Goal: Task Accomplishment & Management: Manage account settings

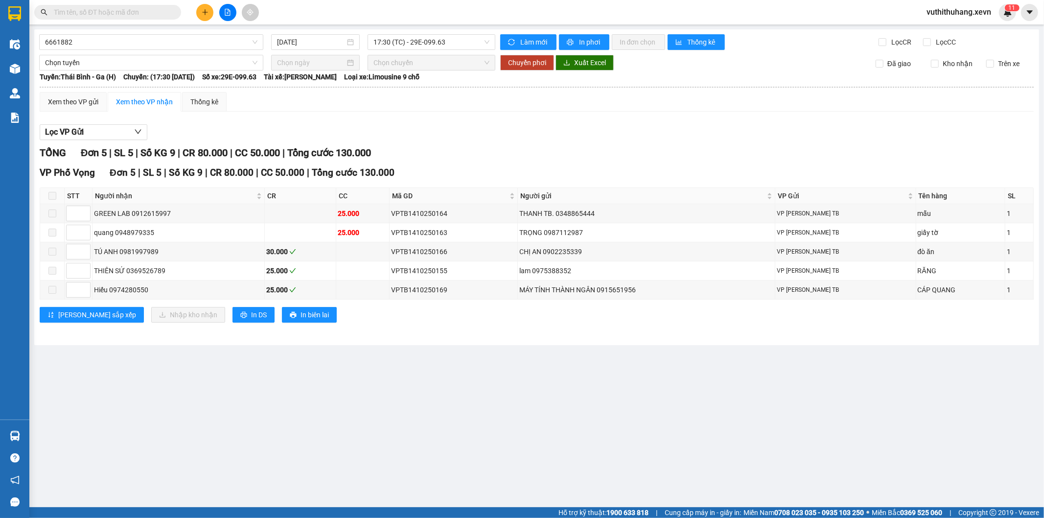
click at [35, 63] on div "Chọn tuyến" at bounding box center [151, 63] width 232 height 16
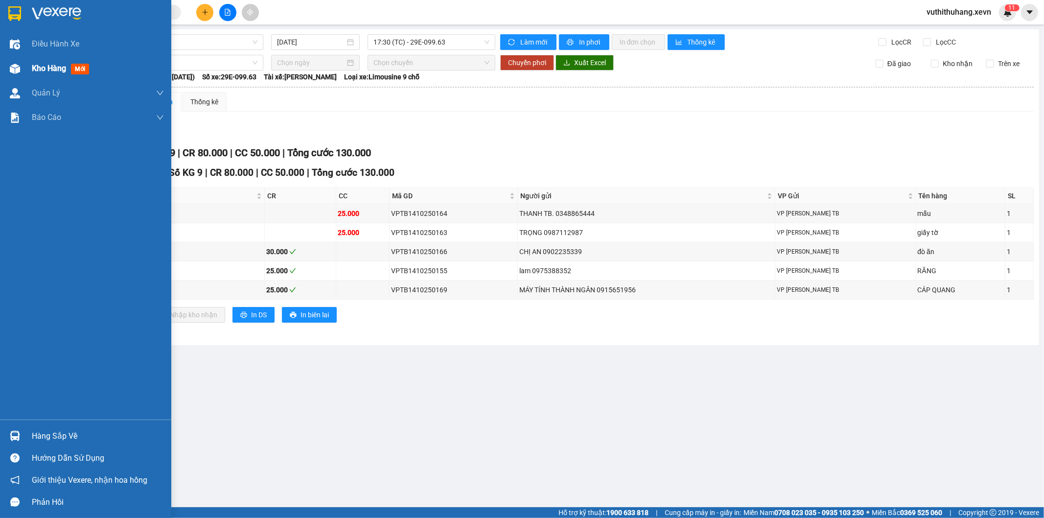
click at [21, 67] on div at bounding box center [14, 68] width 17 height 17
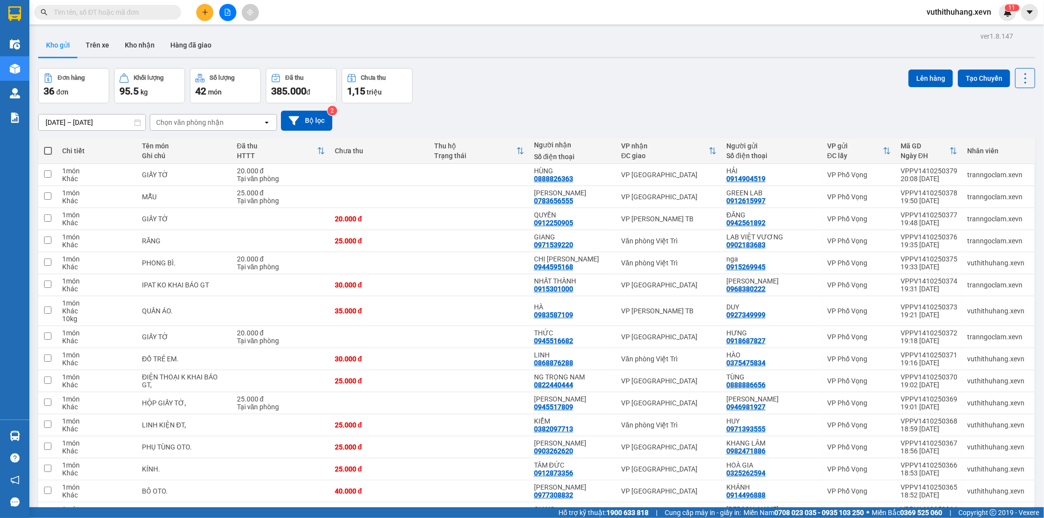
click at [149, 10] on input "text" at bounding box center [112, 12] width 116 height 11
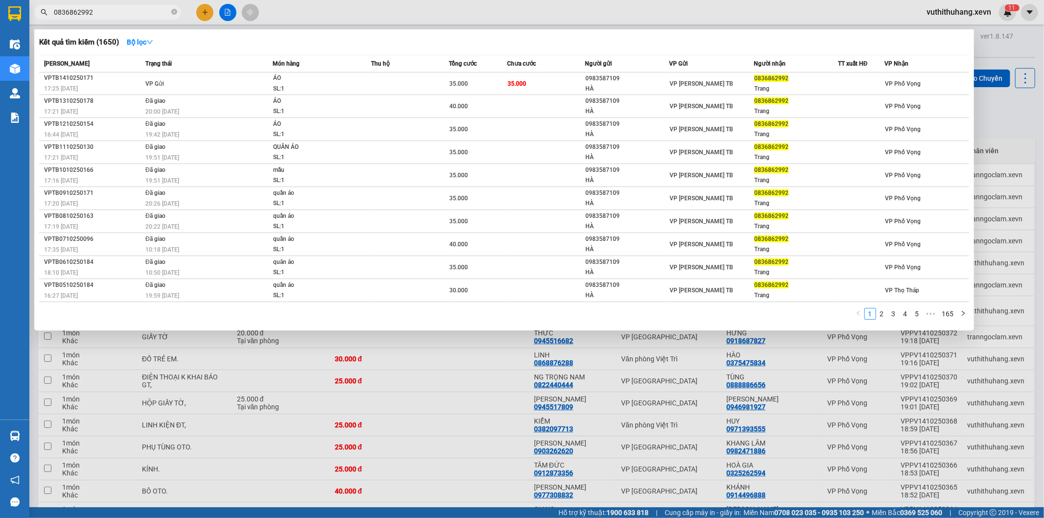
type input "0836862992"
click at [459, 376] on div at bounding box center [522, 259] width 1044 height 518
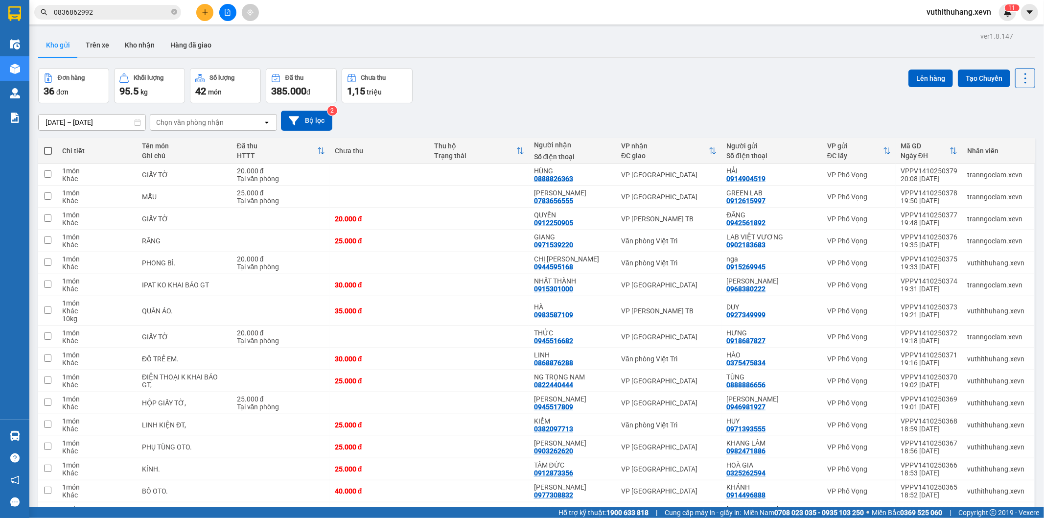
click at [204, 12] on icon "plus" at bounding box center [204, 12] width 5 height 0
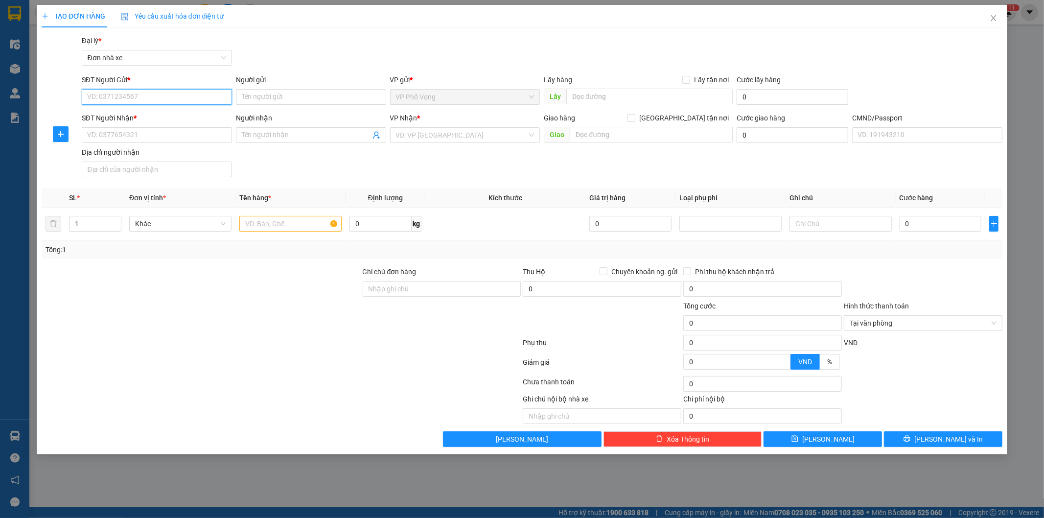
drag, startPoint x: 147, startPoint y: 101, endPoint x: 1044, endPoint y: 89, distance: 896.5
click at [384, 101] on div "SĐT Người Gửi * VD: 0371234567 Người gửi Tên người gửi VP gửi * VP Phố Vọng Lấy…" at bounding box center [542, 91] width 925 height 34
type input "03487746666"
click at [267, 98] on input "Người gửi" at bounding box center [311, 97] width 150 height 16
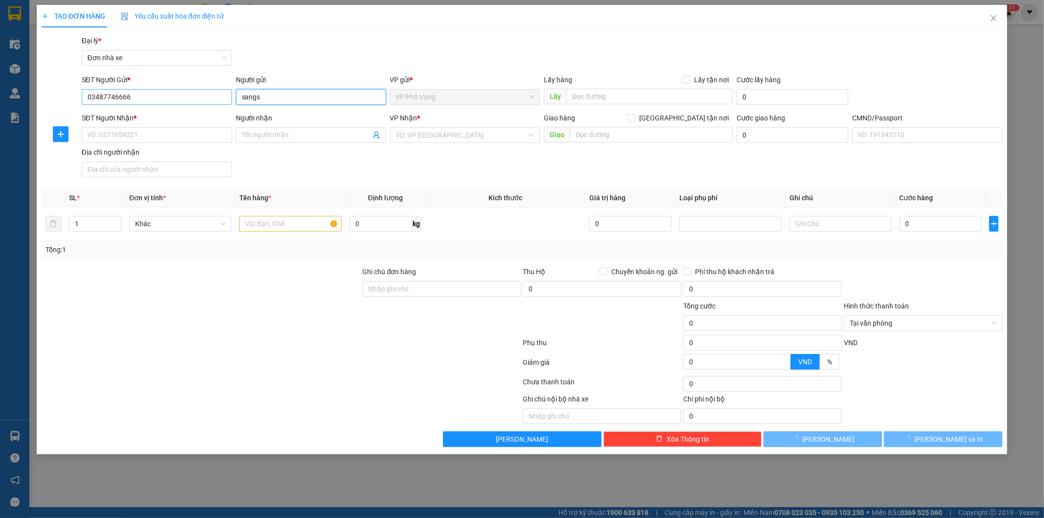
type input "sangs"
click at [105, 96] on input "03487746666" at bounding box center [157, 97] width 150 height 16
type input "0348746666"
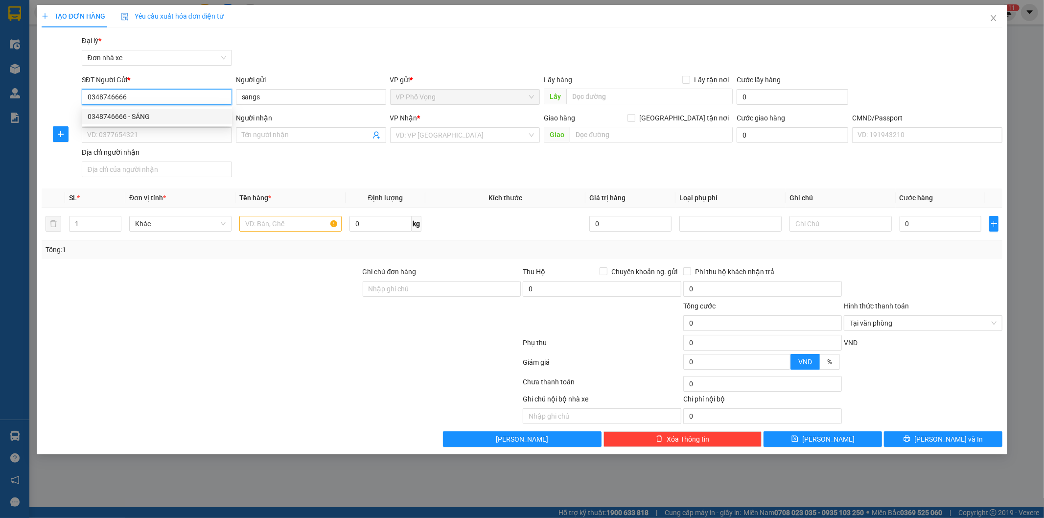
click at [137, 120] on div "0348746666 - SÁNG" at bounding box center [157, 116] width 139 height 11
type input "SÁNG"
type input "0968669212"
type input "HUY"
type input "minh 0859090933"
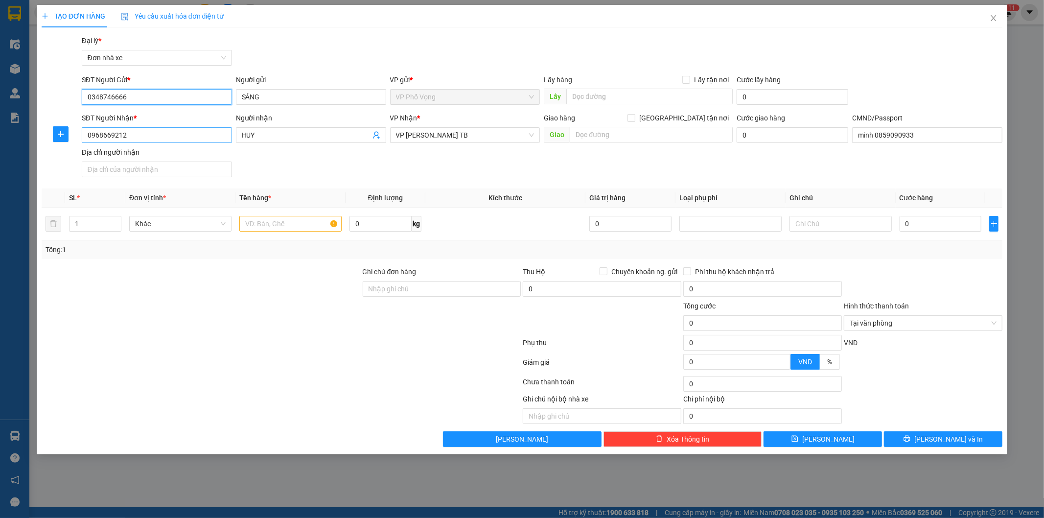
type input "0348746666"
click at [144, 134] on input "0968669212" at bounding box center [157, 135] width 150 height 16
drag, startPoint x: 144, startPoint y: 132, endPoint x: 18, endPoint y: 132, distance: 126.3
click at [18, 132] on div "TẠO ĐƠN HÀNG Yêu cầu xuất hóa đơn điện tử Transit Pickup Surcharge Ids Transit …" at bounding box center [522, 259] width 1044 height 518
type input "0931678918"
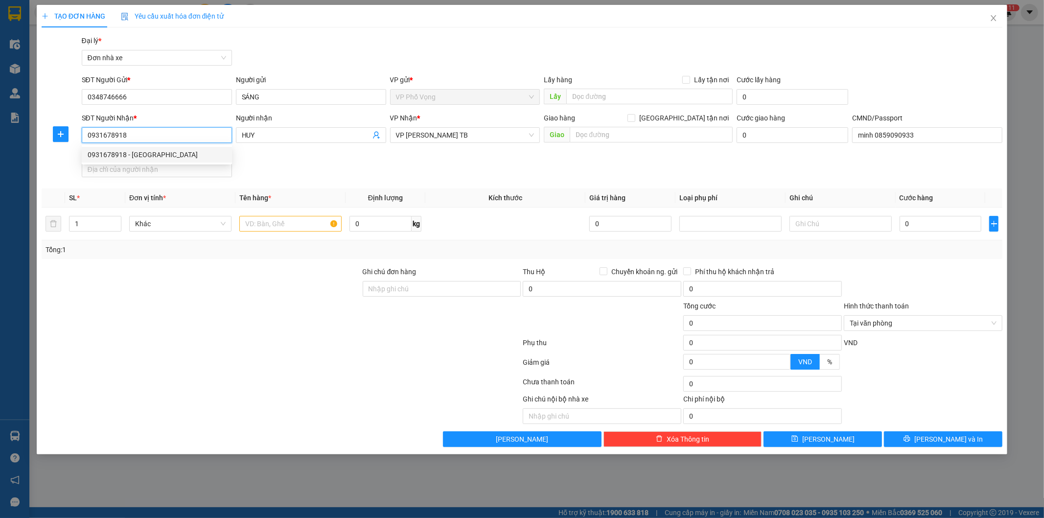
click at [177, 153] on div "0931678918 - [GEOGRAPHIC_DATA]" at bounding box center [157, 154] width 139 height 11
type input "[PERSON_NAME]"
type input "075207001448 [PERSON_NAME]"
type input "[PERSON_NAME]"
type input "0931678918"
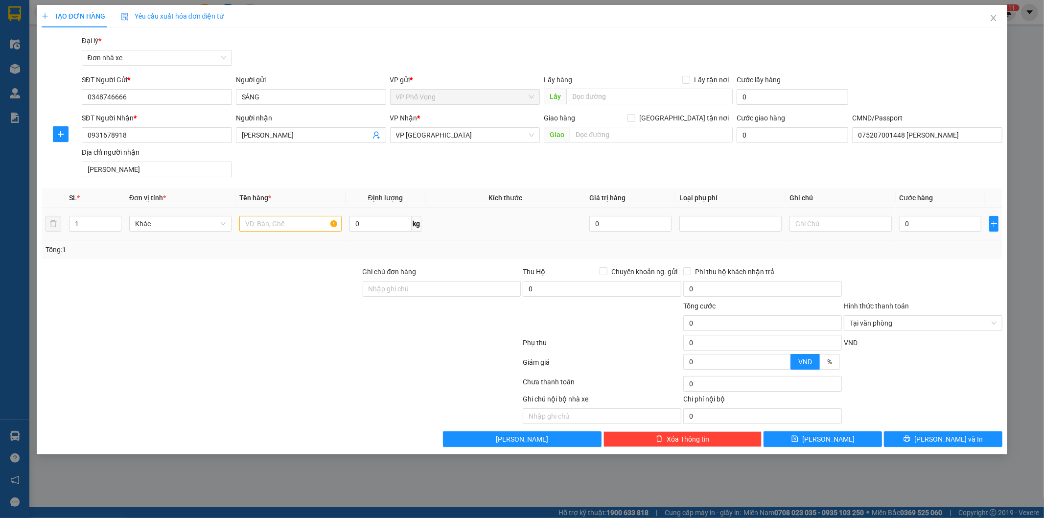
click at [279, 216] on div at bounding box center [290, 224] width 102 height 20
click at [279, 220] on input "text" at bounding box center [290, 224] width 102 height 16
click at [277, 223] on input "text" at bounding box center [290, 224] width 102 height 16
type input "phuj kieenj"
click at [967, 223] on input "0" at bounding box center [941, 224] width 82 height 16
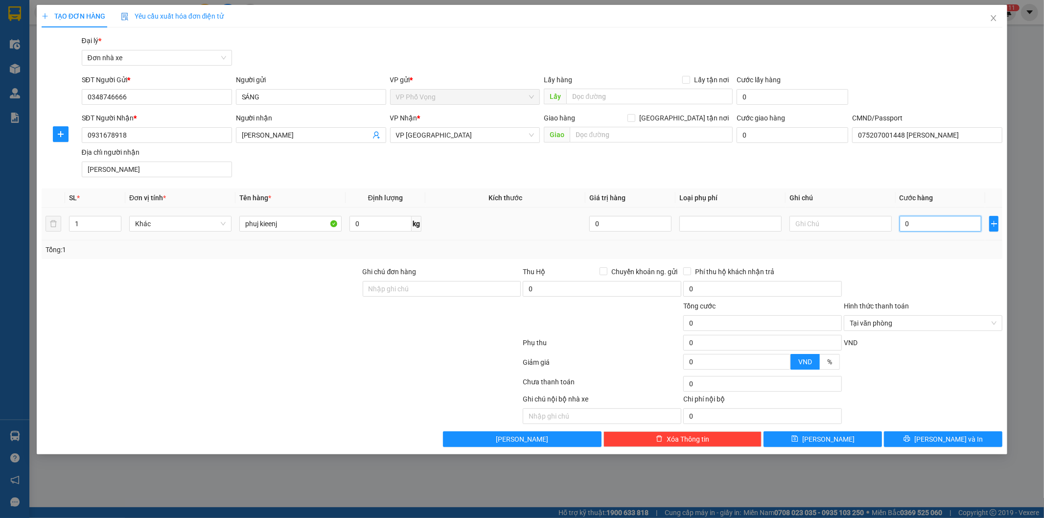
type input "2"
type input "25"
type input "25.000"
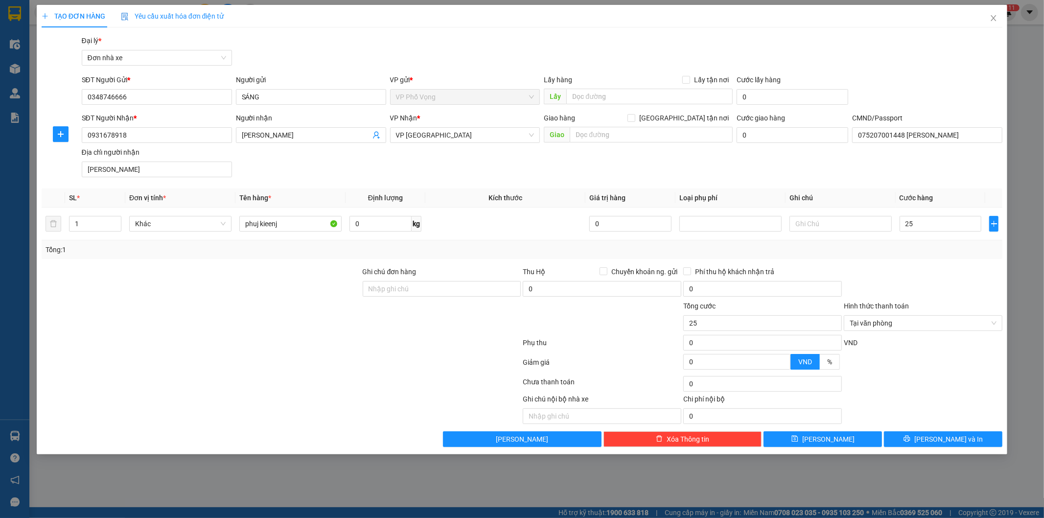
type input "25.000"
click at [938, 266] on div "Transit Pickup Surcharge Ids Transit Deliver Surcharge Ids Transit Deliver Surc…" at bounding box center [523, 241] width 962 height 412
type input "25.000"
click at [950, 437] on span "[PERSON_NAME] và In" at bounding box center [949, 439] width 69 height 11
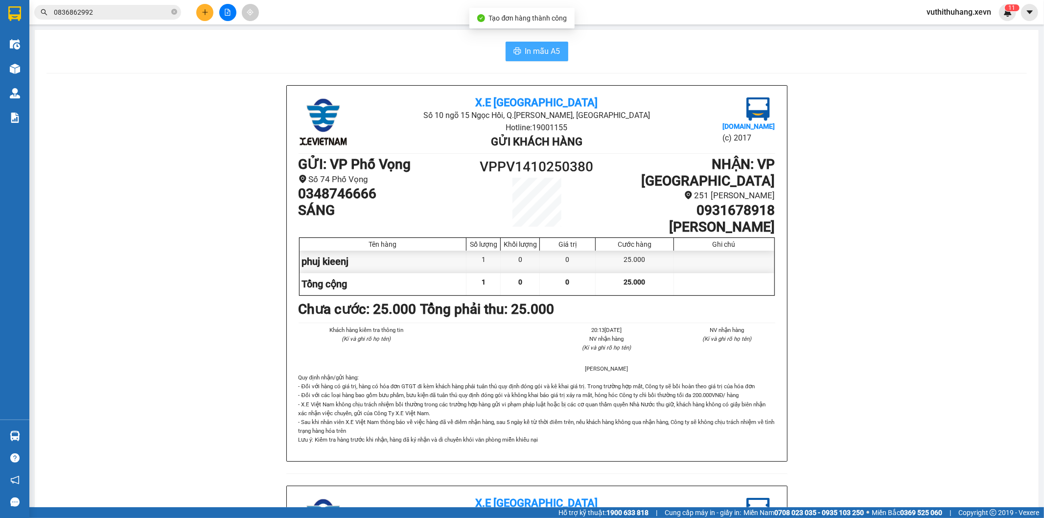
click at [534, 53] on span "In mẫu A5" at bounding box center [542, 51] width 35 height 12
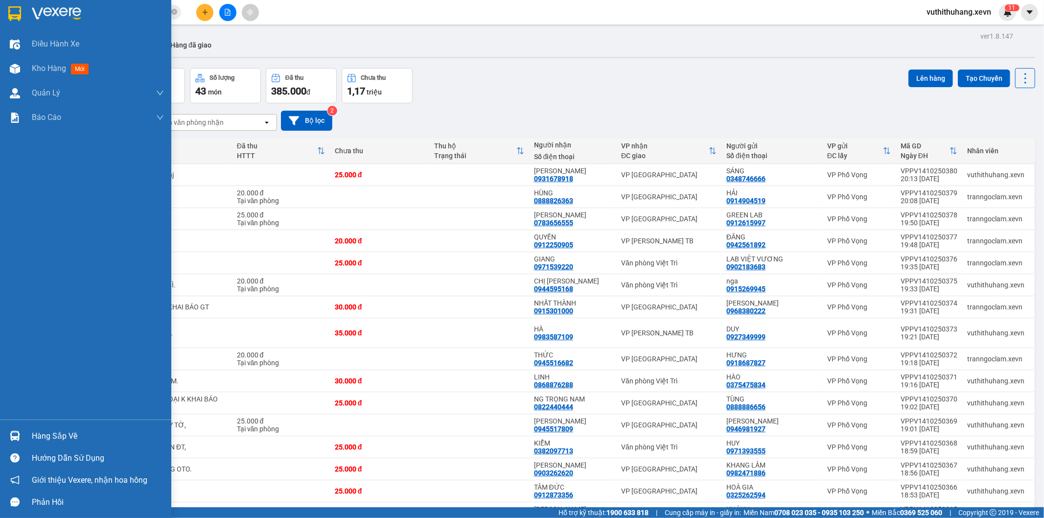
click at [85, 438] on div "Hàng sắp về" at bounding box center [98, 436] width 132 height 15
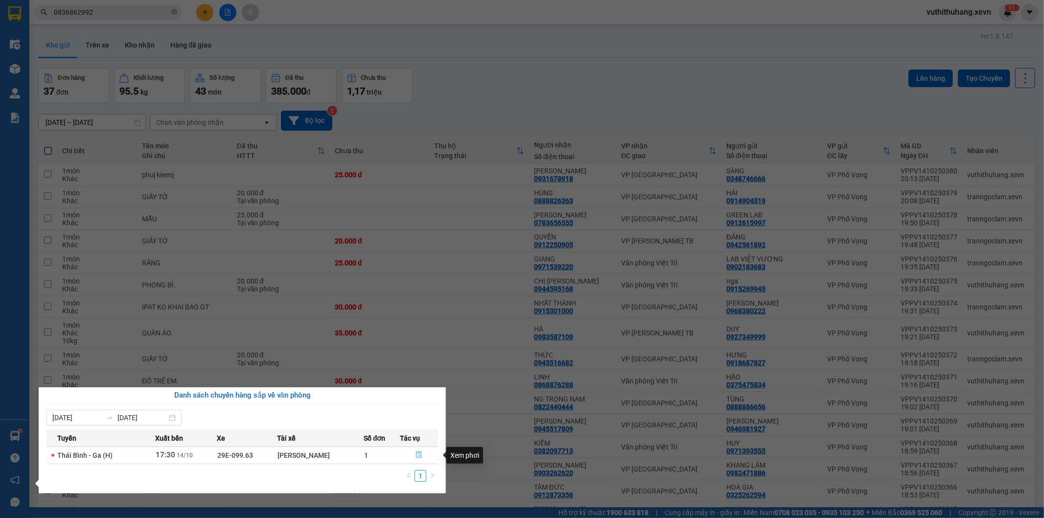
click at [416, 453] on icon "file-done" at bounding box center [419, 454] width 7 height 7
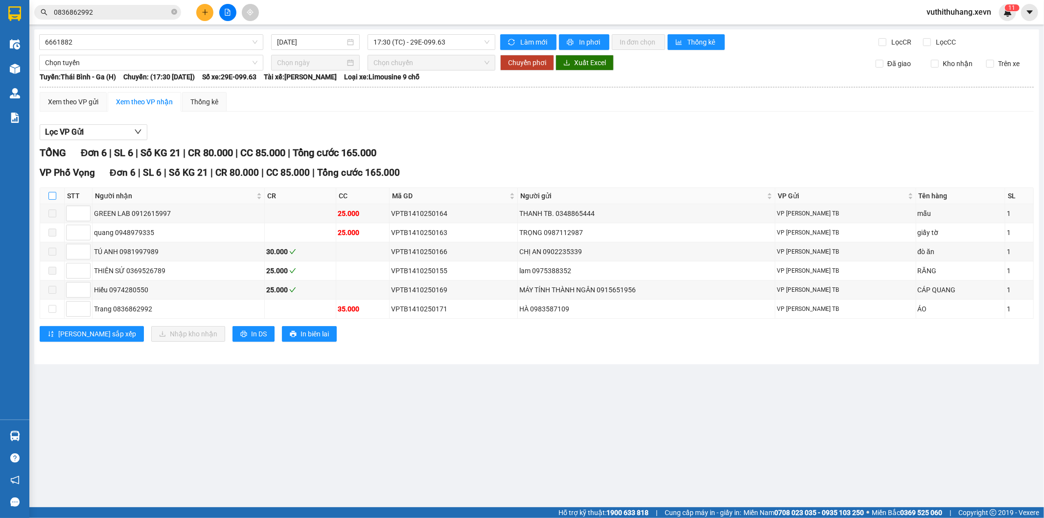
click at [51, 196] on input "checkbox" at bounding box center [52, 196] width 8 height 8
checkbox input "true"
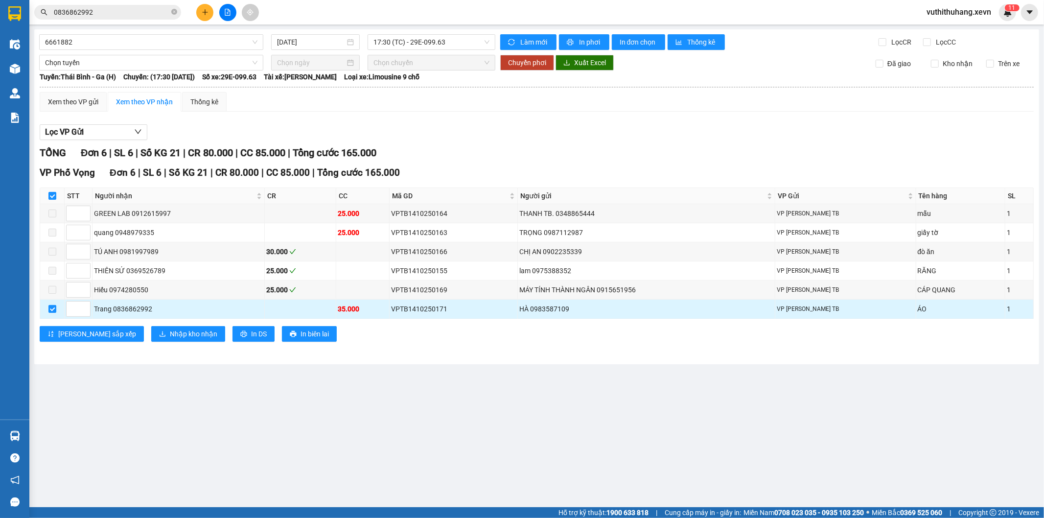
drag, startPoint x: 458, startPoint y: 309, endPoint x: 387, endPoint y: 309, distance: 71.0
click at [383, 308] on tr "Trang 0836862992 35.000 VPTB1410250171 HÀ 0983587109 VP [PERSON_NAME] TB ÁO 1" at bounding box center [537, 309] width 994 height 19
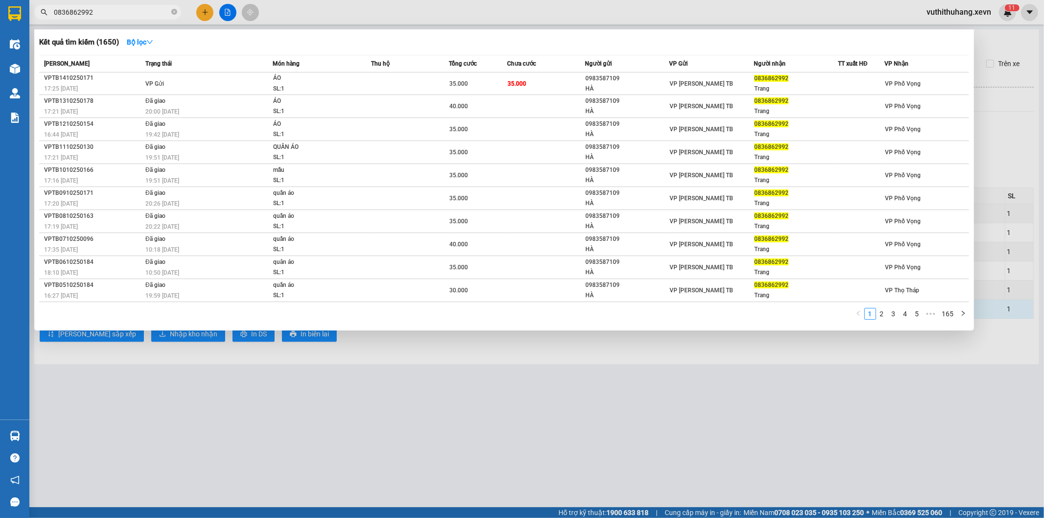
click at [164, 8] on input "0836862992" at bounding box center [112, 12] width 116 height 11
click at [579, 76] on td "35.000" at bounding box center [546, 83] width 78 height 23
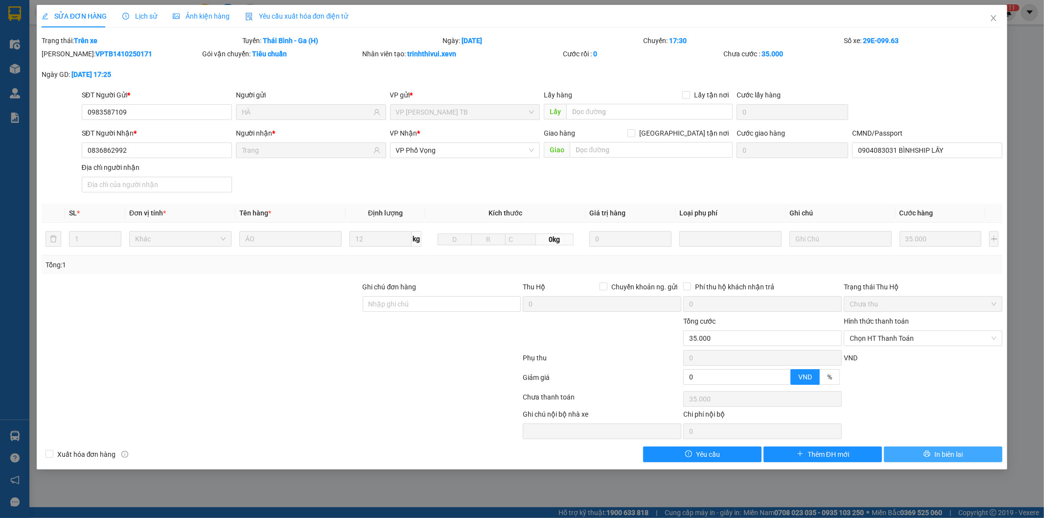
click at [958, 456] on span "In biên lai" at bounding box center [949, 454] width 28 height 11
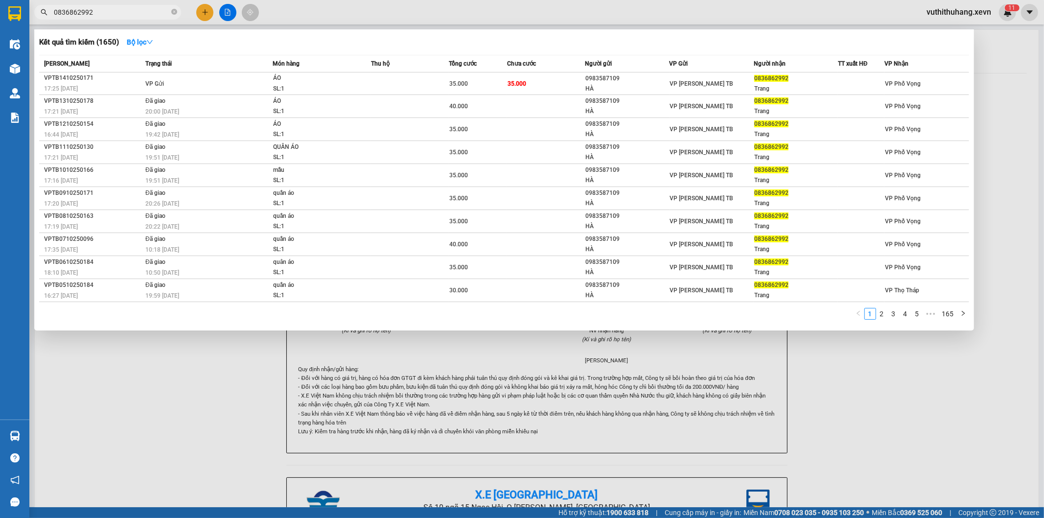
click at [148, 8] on input "0836862992" at bounding box center [112, 12] width 116 height 11
click at [500, 78] on div "35.000" at bounding box center [477, 83] width 57 height 11
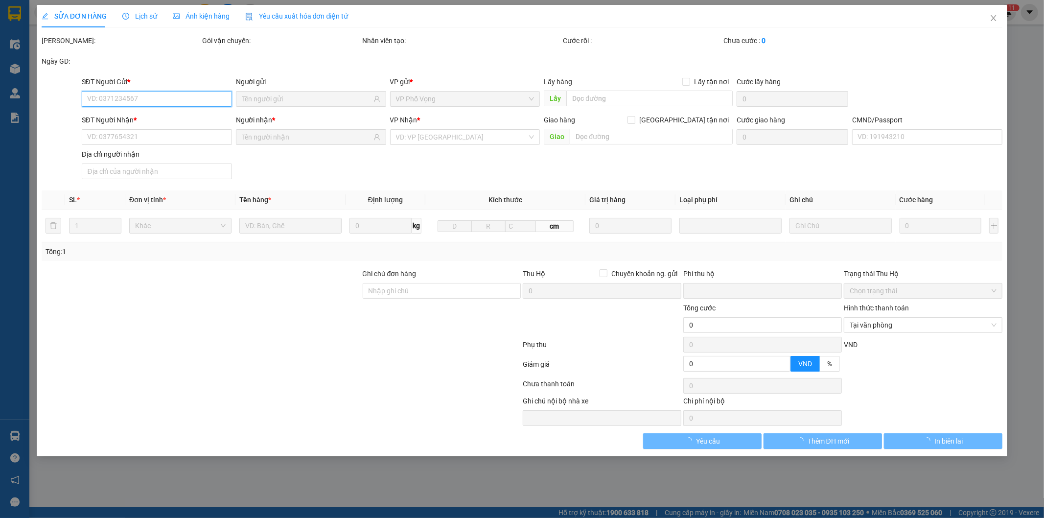
type input "0983587109"
type input "HÀ"
type input "0836862992"
type input "Trang"
type input "0904083031 BÌNHSHIP LẤY"
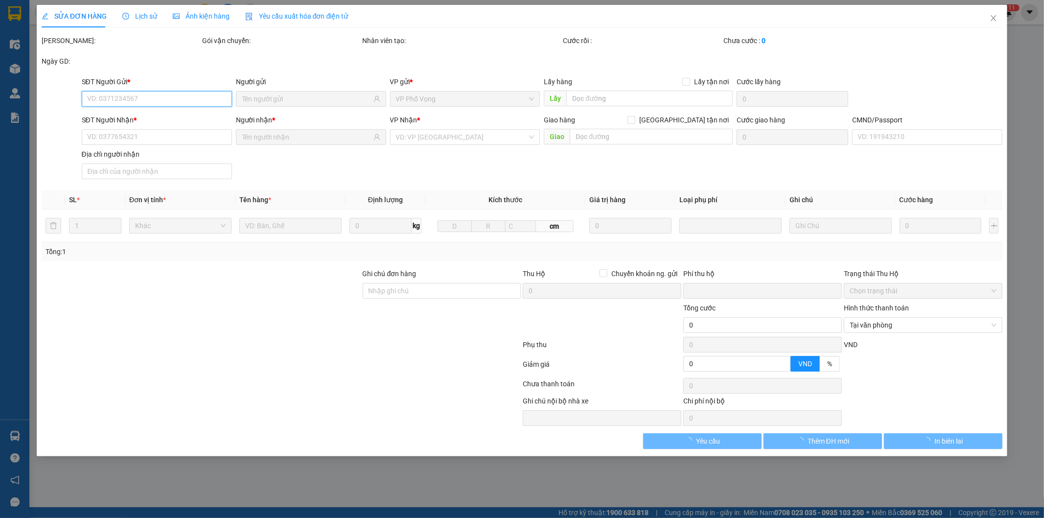
type input "0"
type input "35.000"
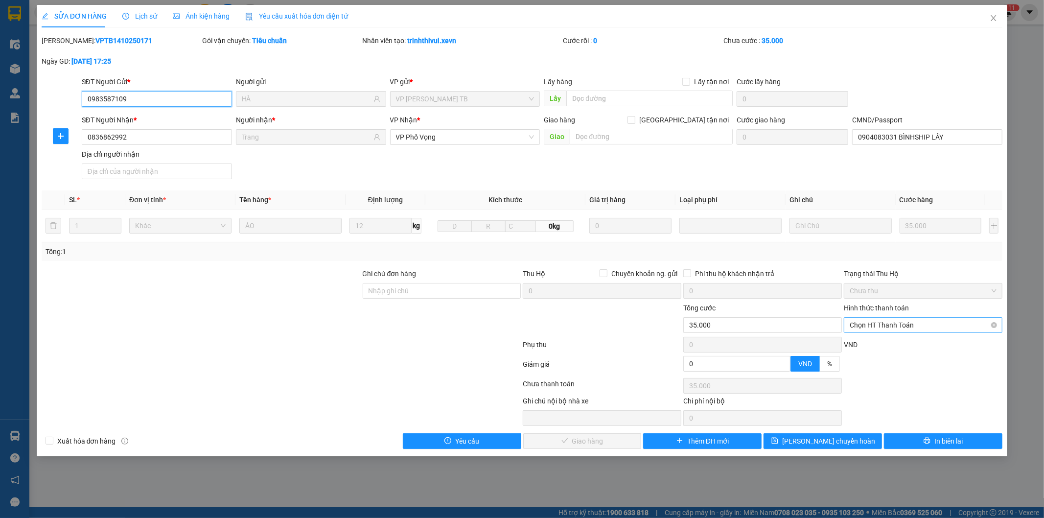
click at [932, 326] on span "Chọn HT Thanh Toán" at bounding box center [923, 325] width 147 height 15
click at [902, 347] on div "Tại văn phòng" at bounding box center [923, 344] width 147 height 11
type input "0"
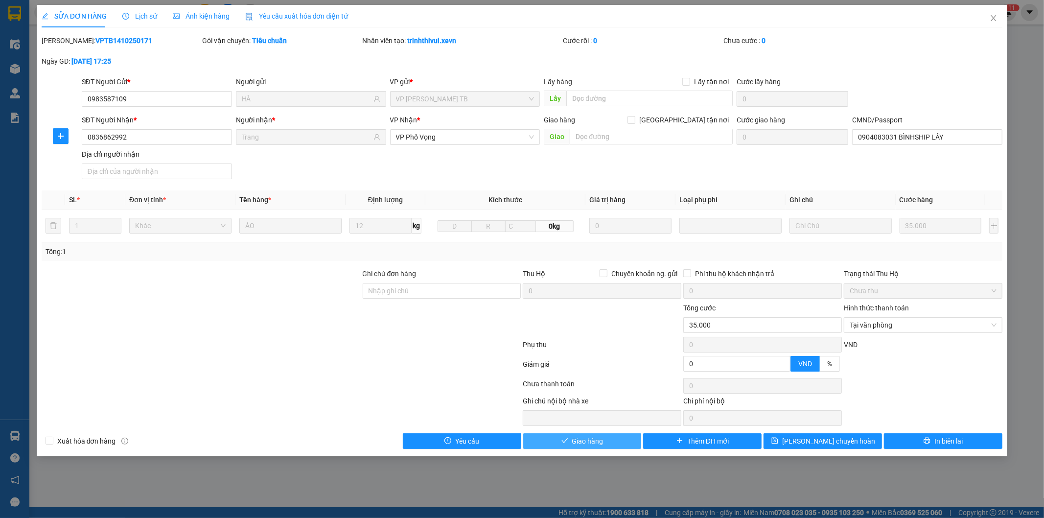
click at [598, 443] on span "Giao hàng" at bounding box center [587, 441] width 31 height 11
